Goal: Find specific page/section

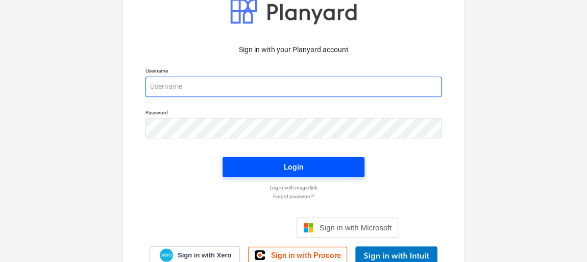
type input "[EMAIL_ADDRESS][DOMAIN_NAME]"
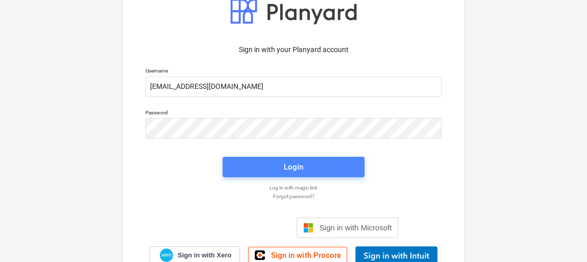
click at [324, 165] on span "Login" at bounding box center [293, 166] width 117 height 13
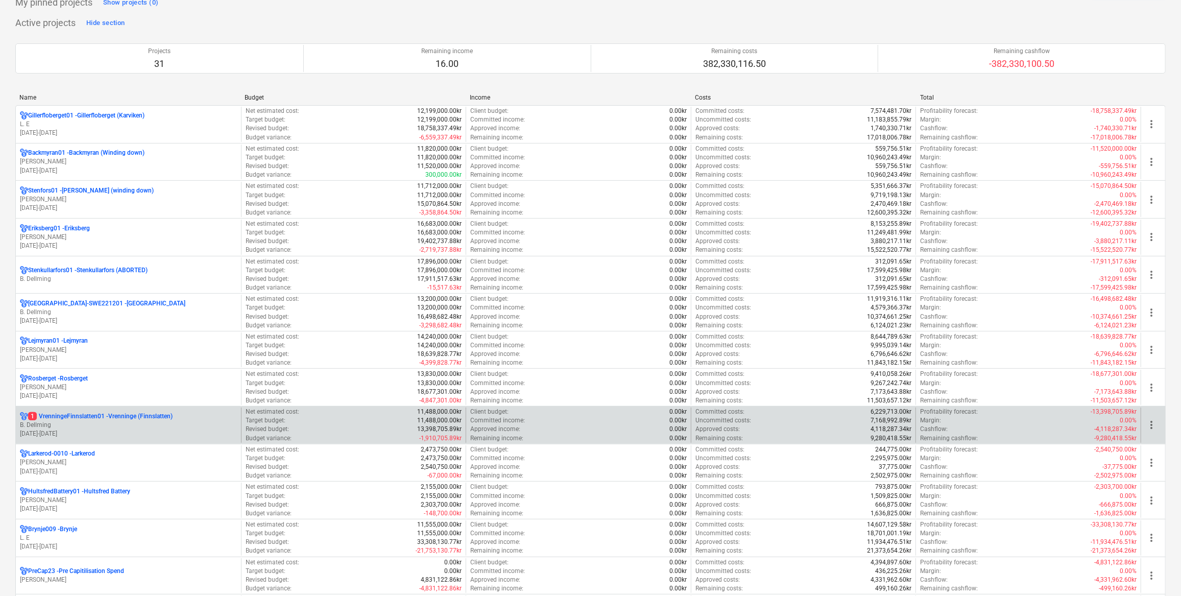
scroll to position [92, 0]
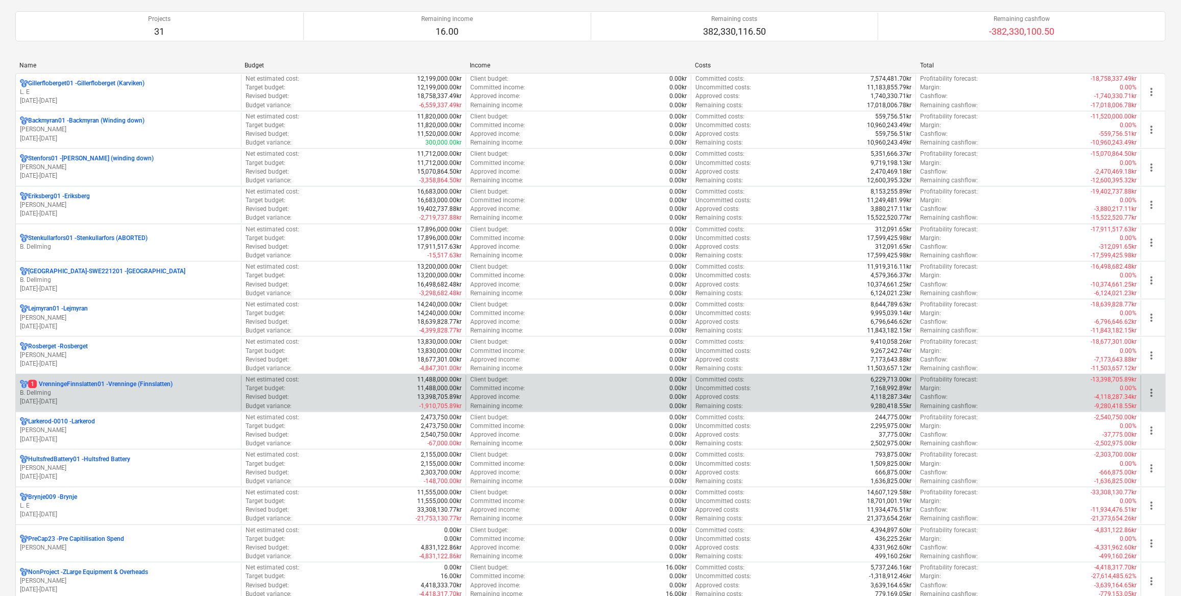
click at [111, 262] on p "1 VrenningeFinnslatten01 - Vrenninge (Finnslatten)" at bounding box center [100, 384] width 145 height 9
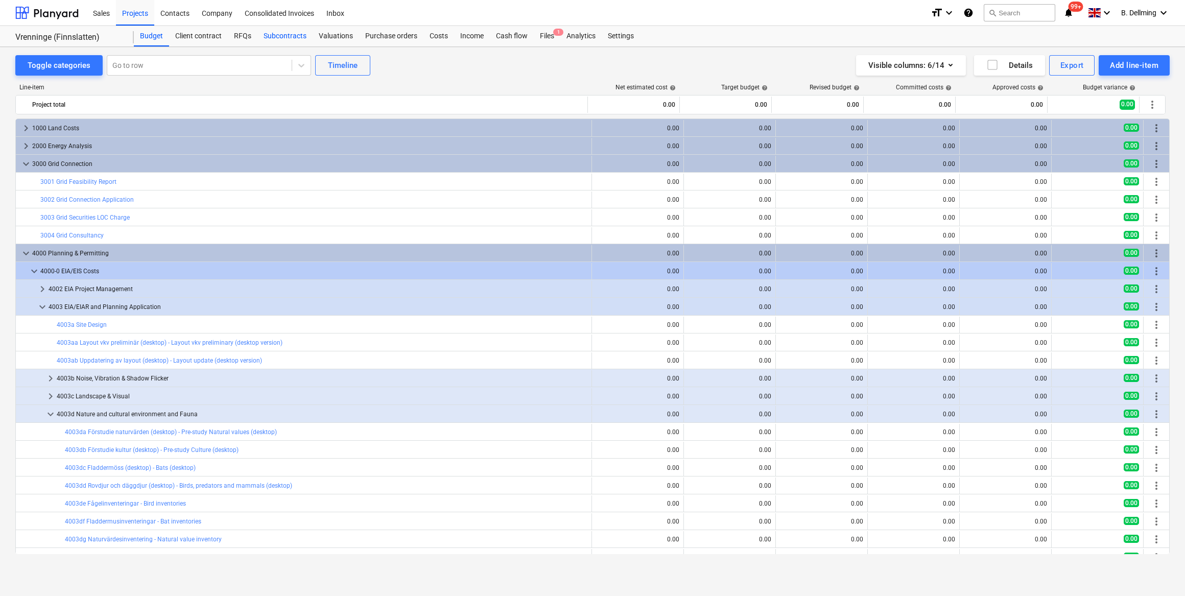
click at [283, 34] on div "Subcontracts" at bounding box center [284, 36] width 55 height 20
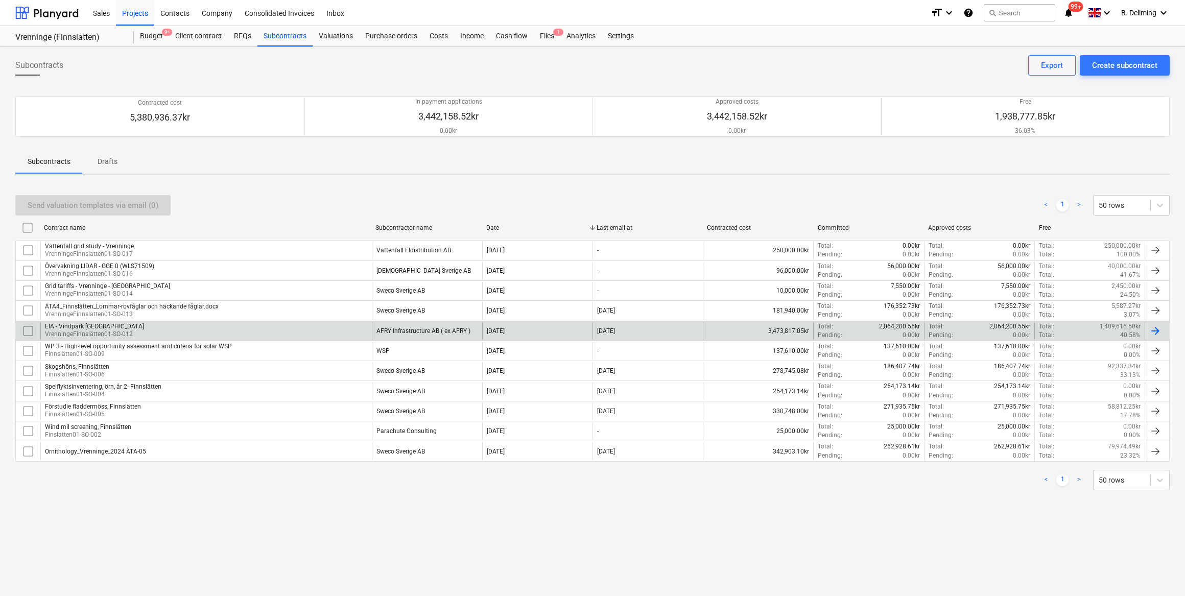
click at [209, 262] on div "EIA - Vindpark Vrenninge VrenningeFinnslätten01-SO-012" at bounding box center [205, 330] width 331 height 17
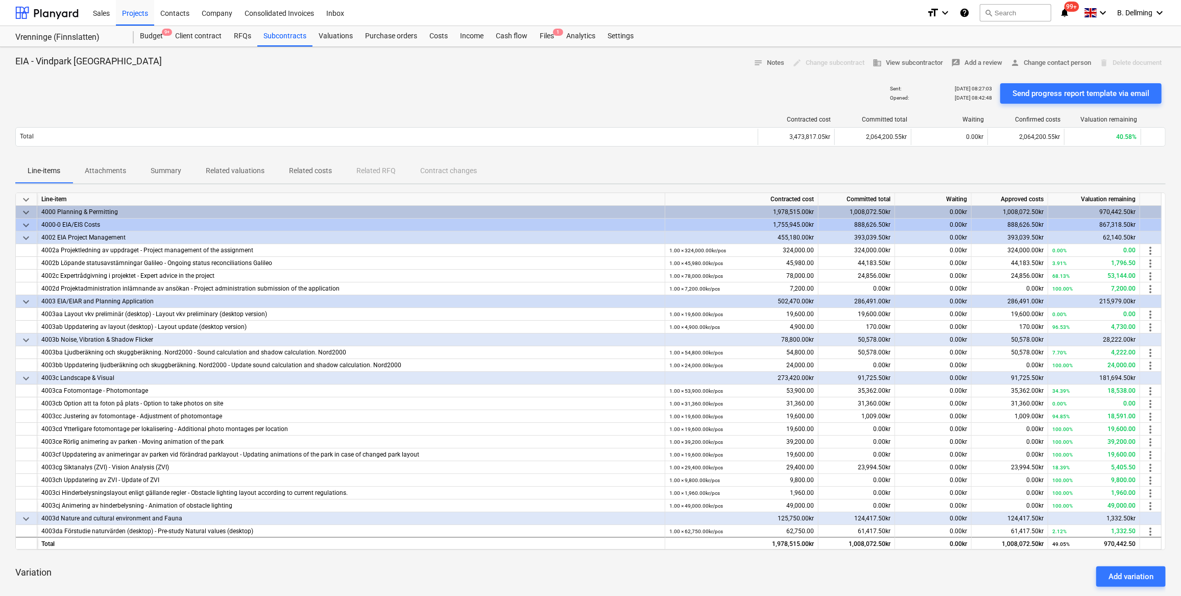
click at [236, 170] on p "Related valuations" at bounding box center [235, 170] width 59 height 11
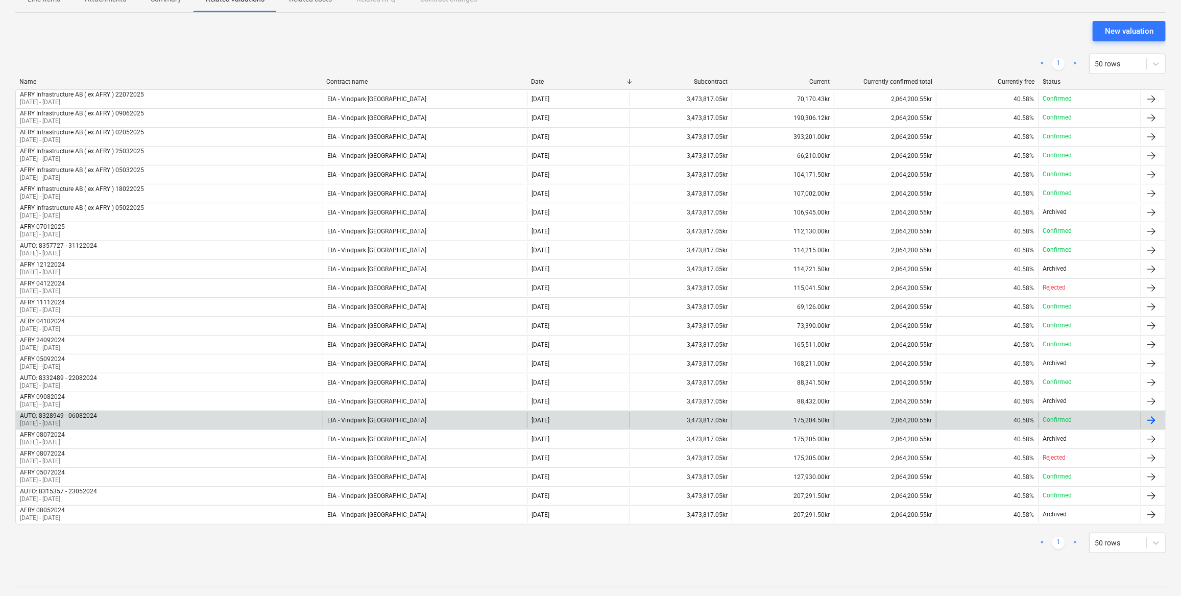
scroll to position [185, 0]
